Goal: Information Seeking & Learning: Learn about a topic

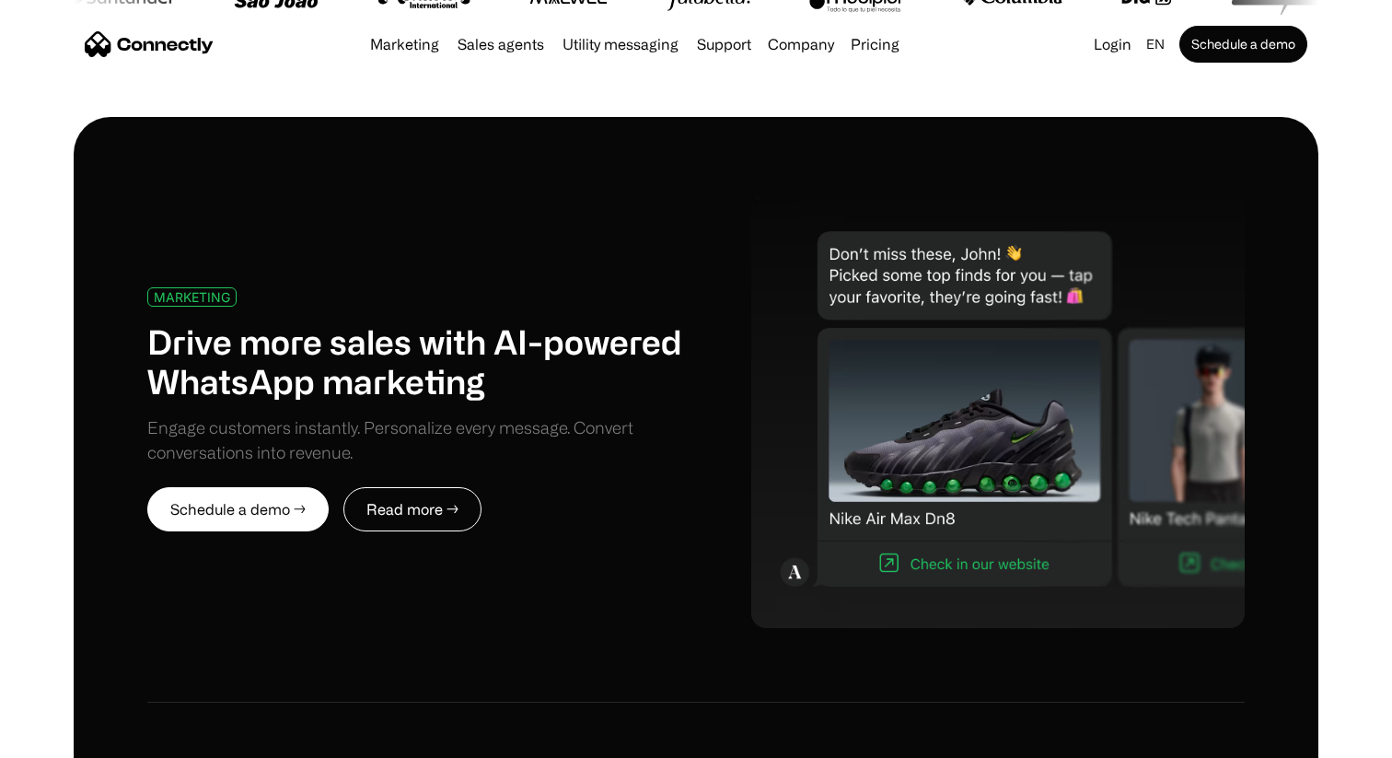
scroll to position [23, 0]
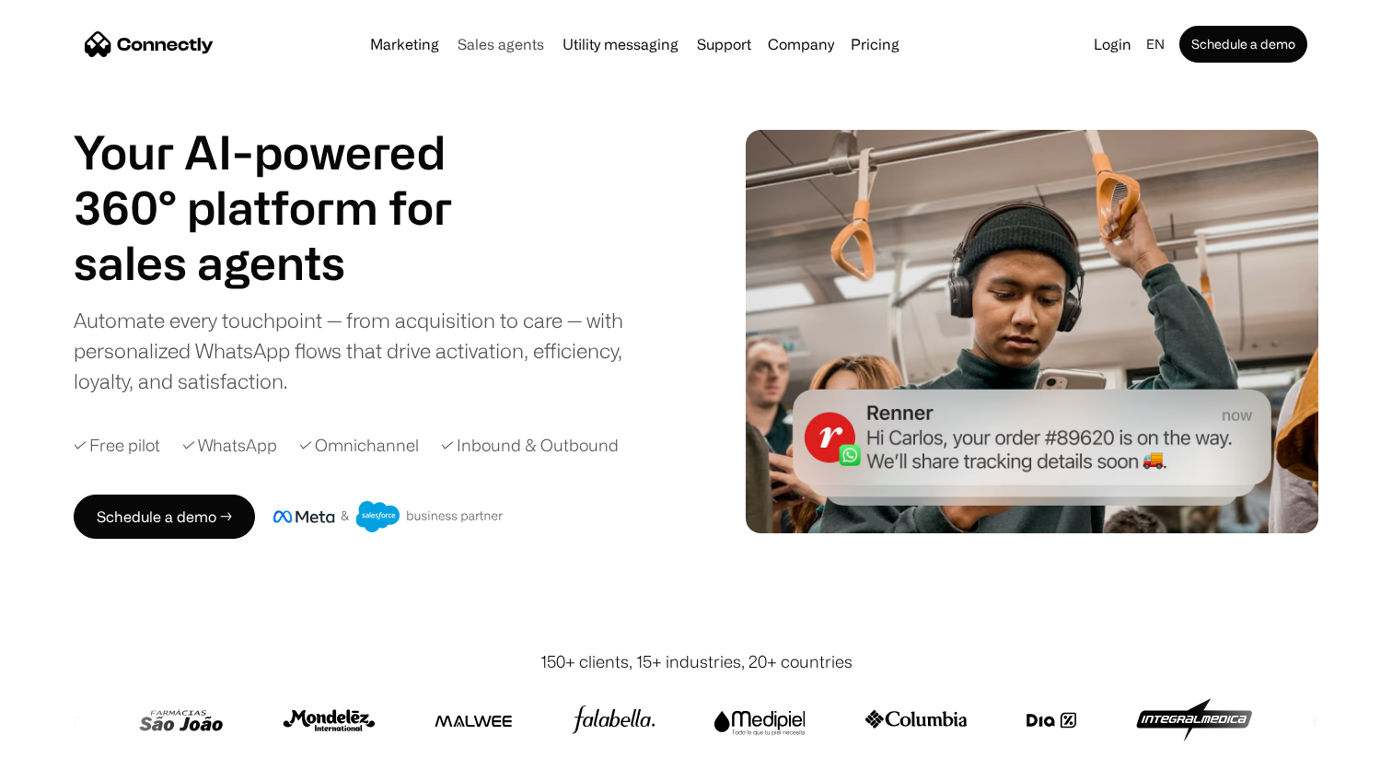
click at [504, 51] on link "Sales agents" at bounding box center [500, 44] width 101 height 15
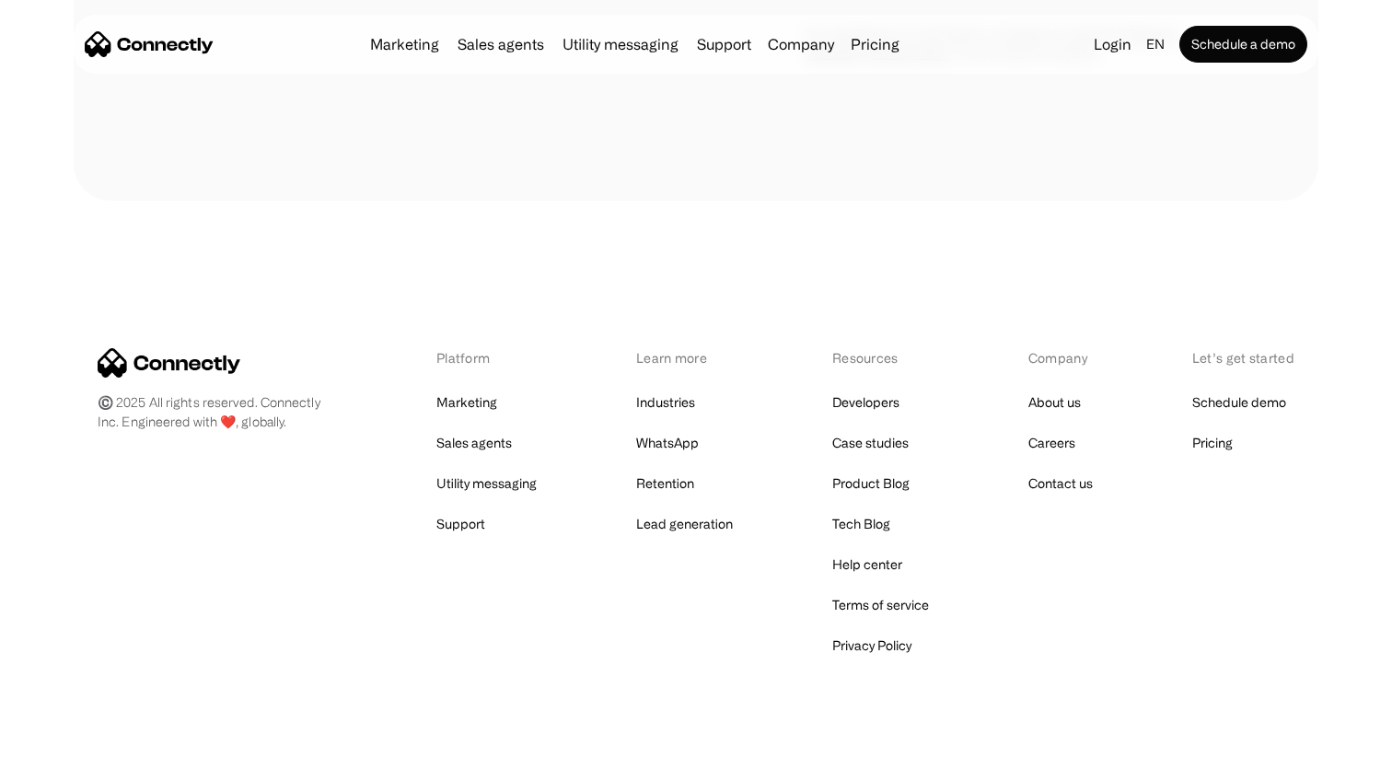
scroll to position [5221, 0]
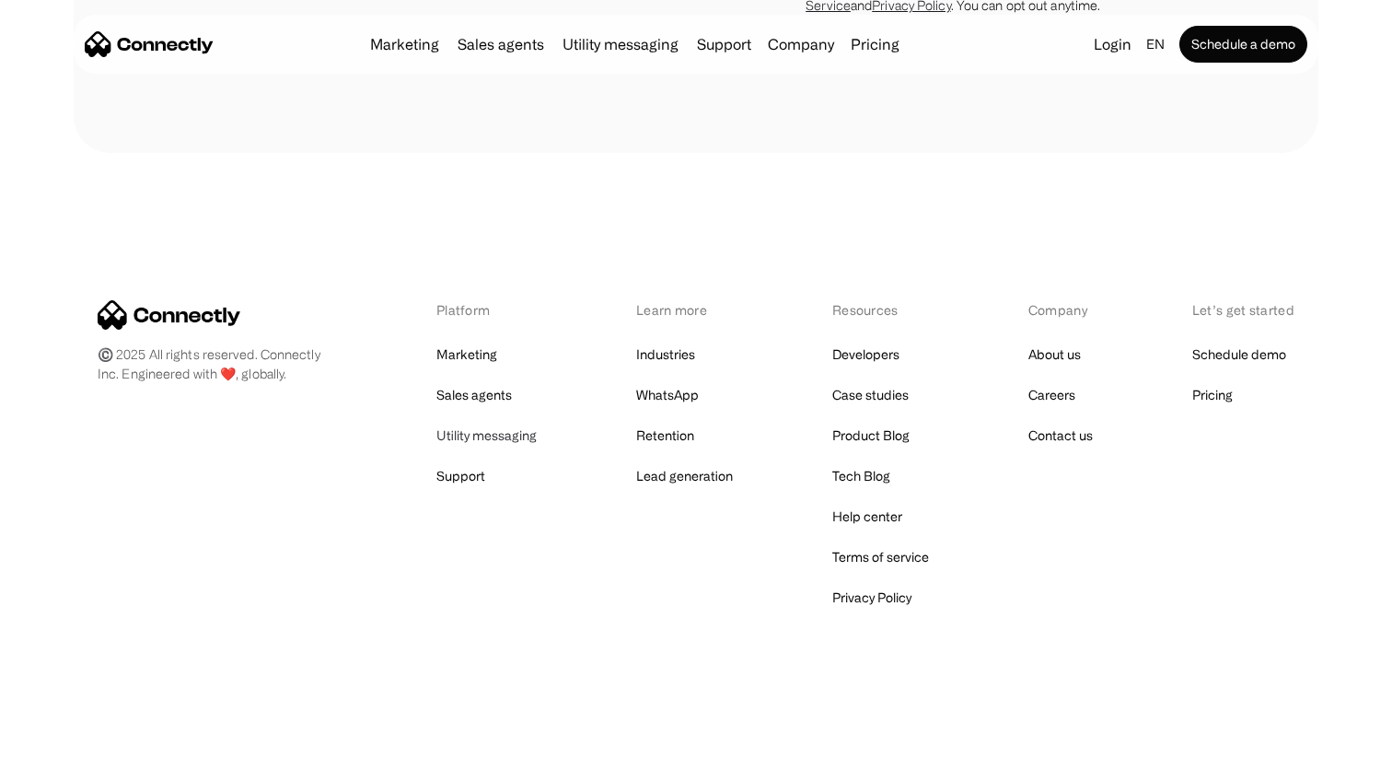
click at [491, 447] on link "Utility messaging" at bounding box center [487, 436] width 100 height 26
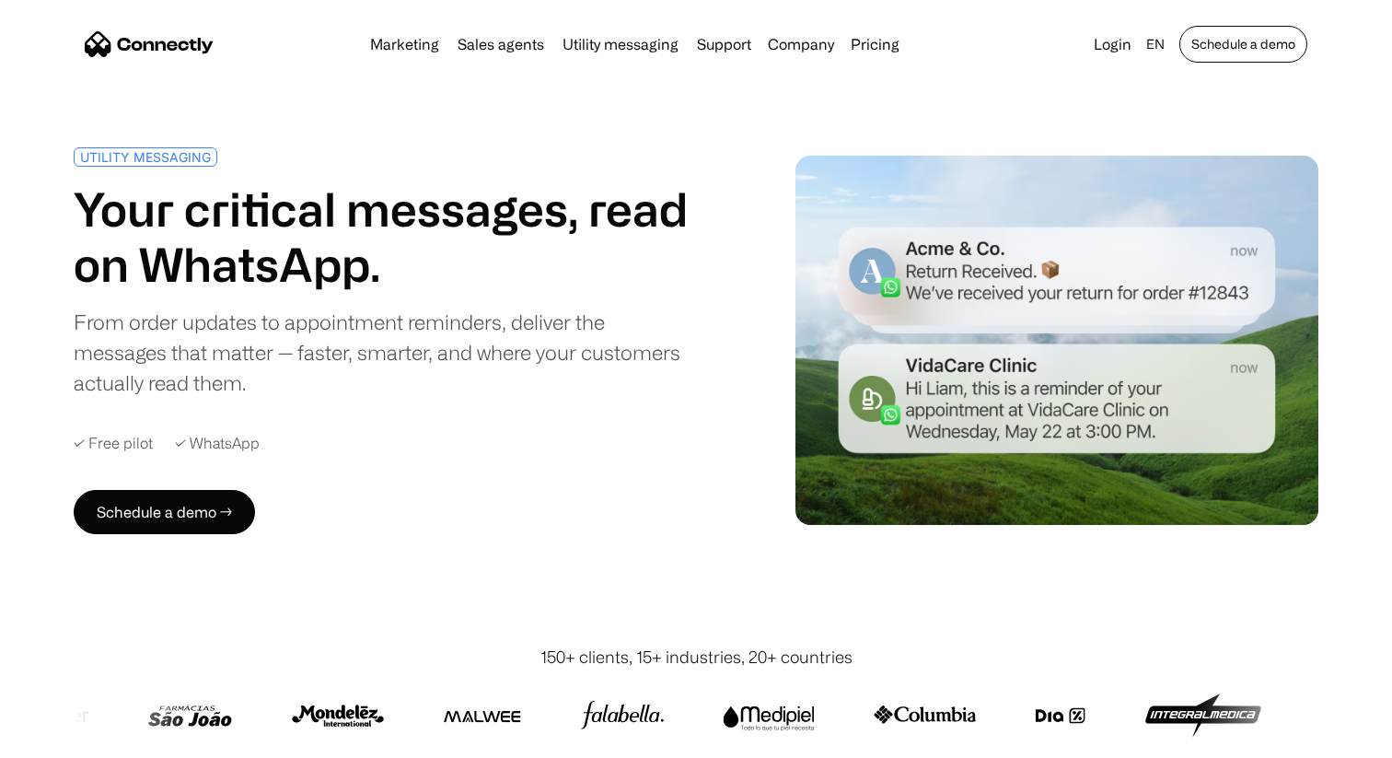
click at [1229, 58] on link "Schedule a demo" at bounding box center [1244, 44] width 128 height 37
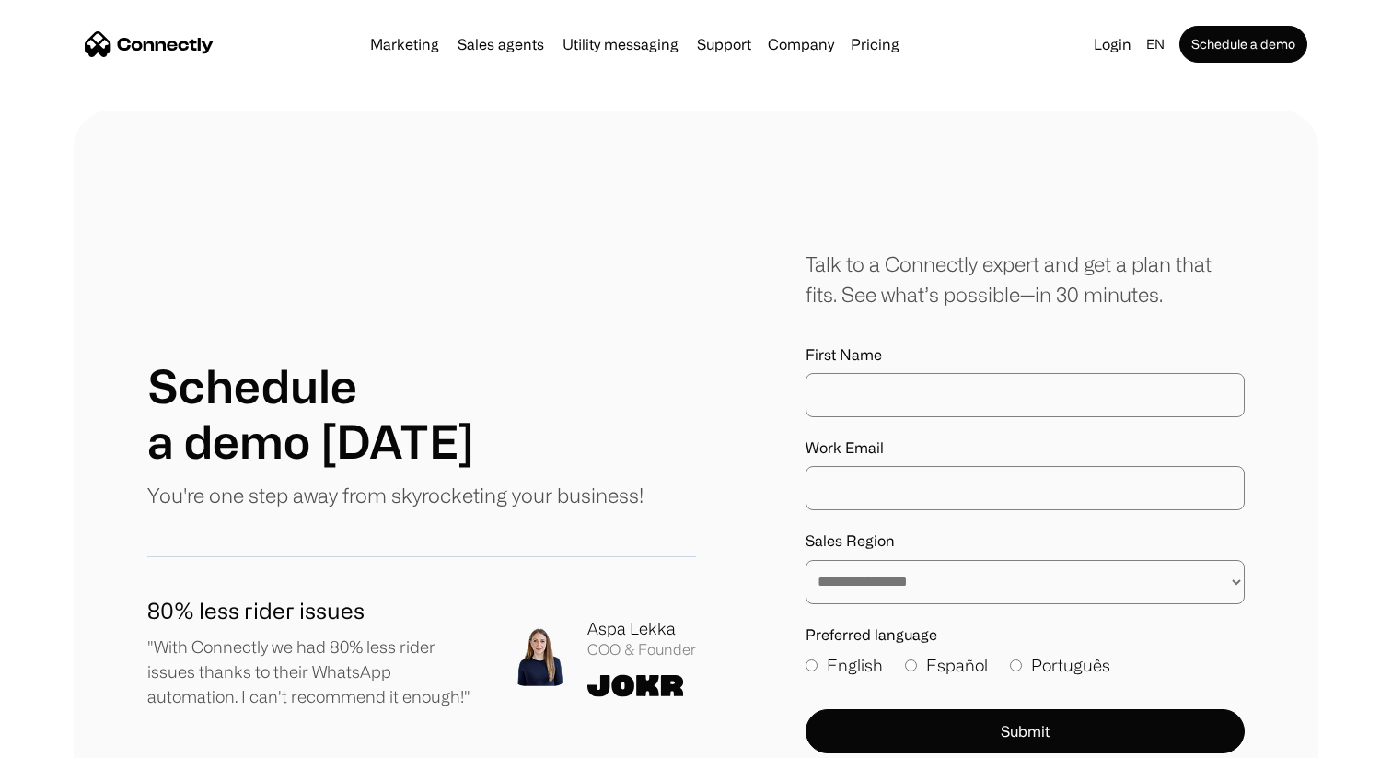
click at [167, 48] on img "home" at bounding box center [149, 44] width 129 height 26
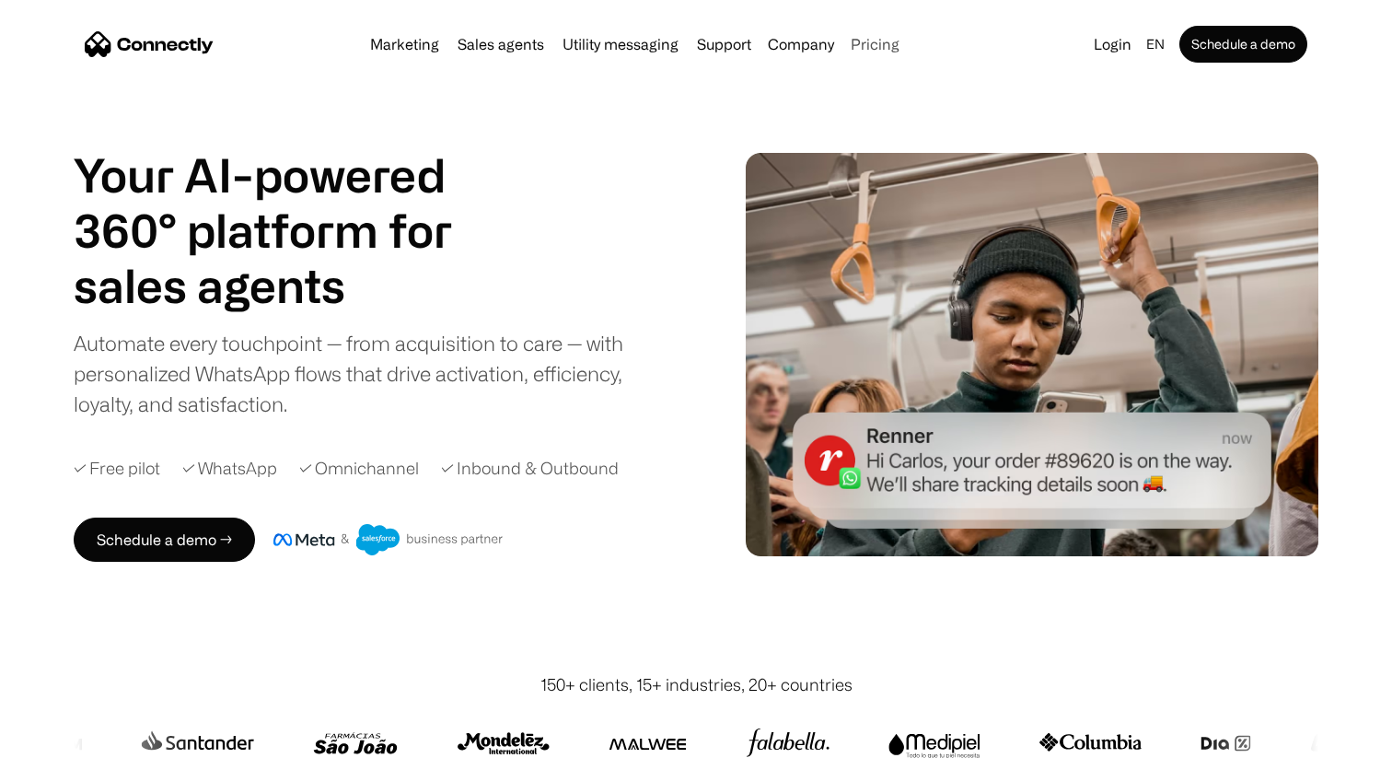
click at [875, 37] on link "Pricing" at bounding box center [876, 44] width 64 height 15
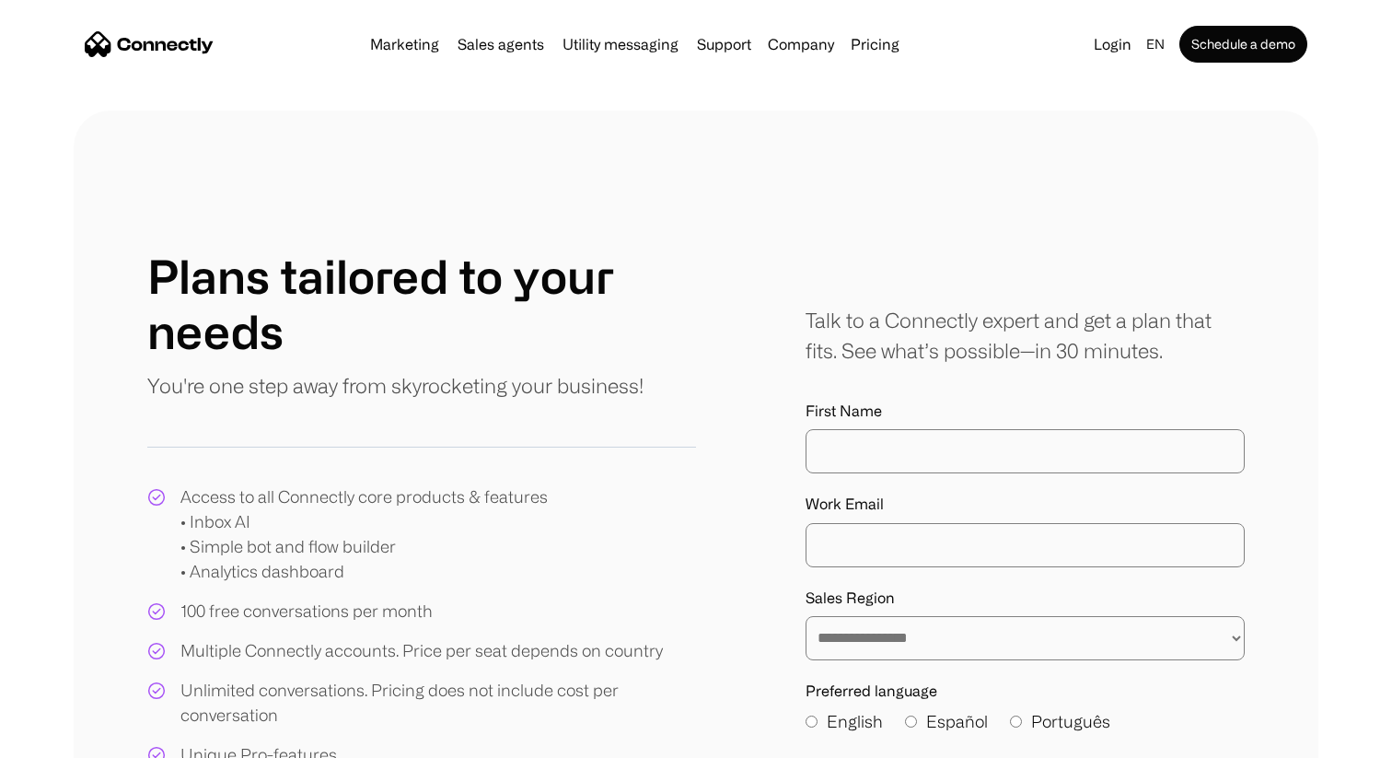
click at [921, 441] on input "First Name" at bounding box center [1025, 451] width 439 height 44
click at [766, 353] on div "**********" at bounding box center [696, 595] width 1098 height 693
